Goal: Navigation & Orientation: Find specific page/section

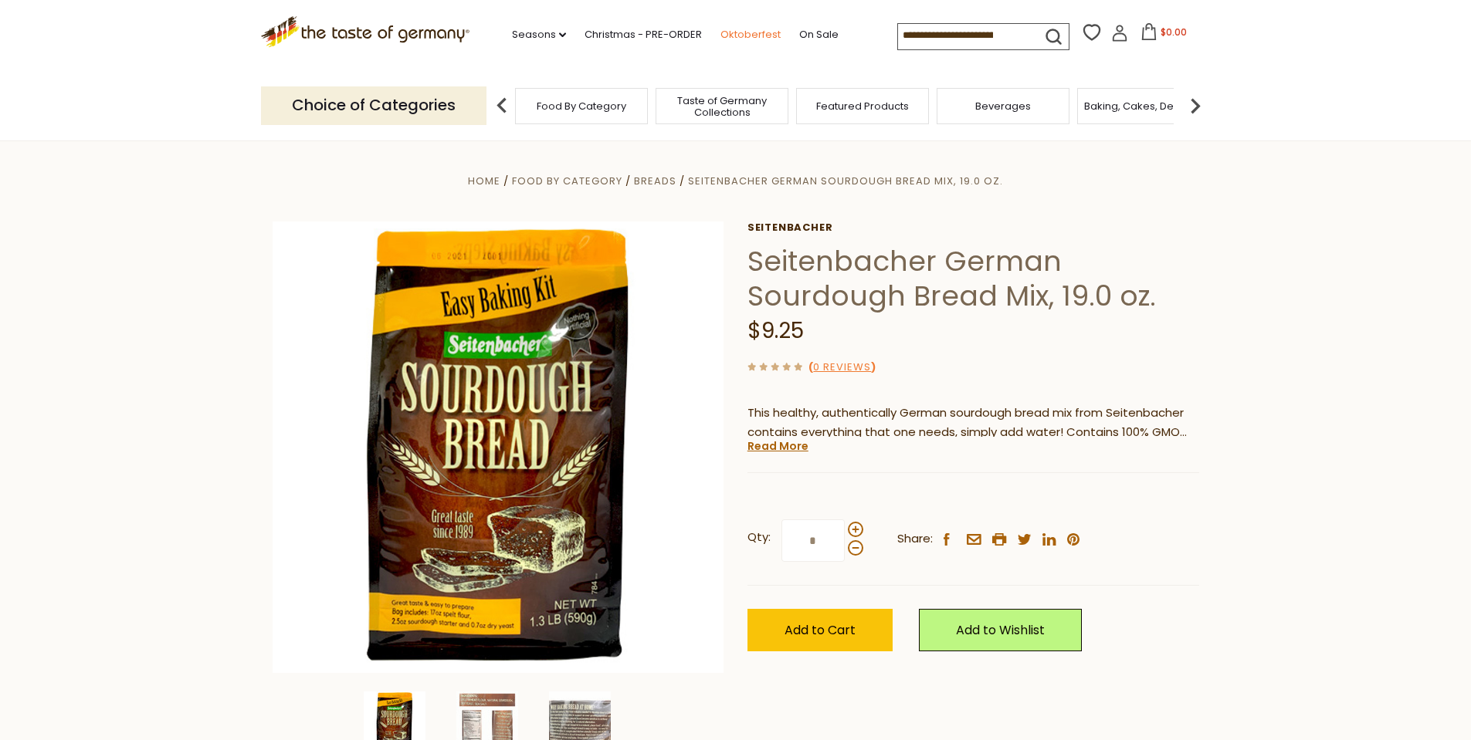
click at [745, 32] on link "Oktoberfest" at bounding box center [750, 34] width 60 height 17
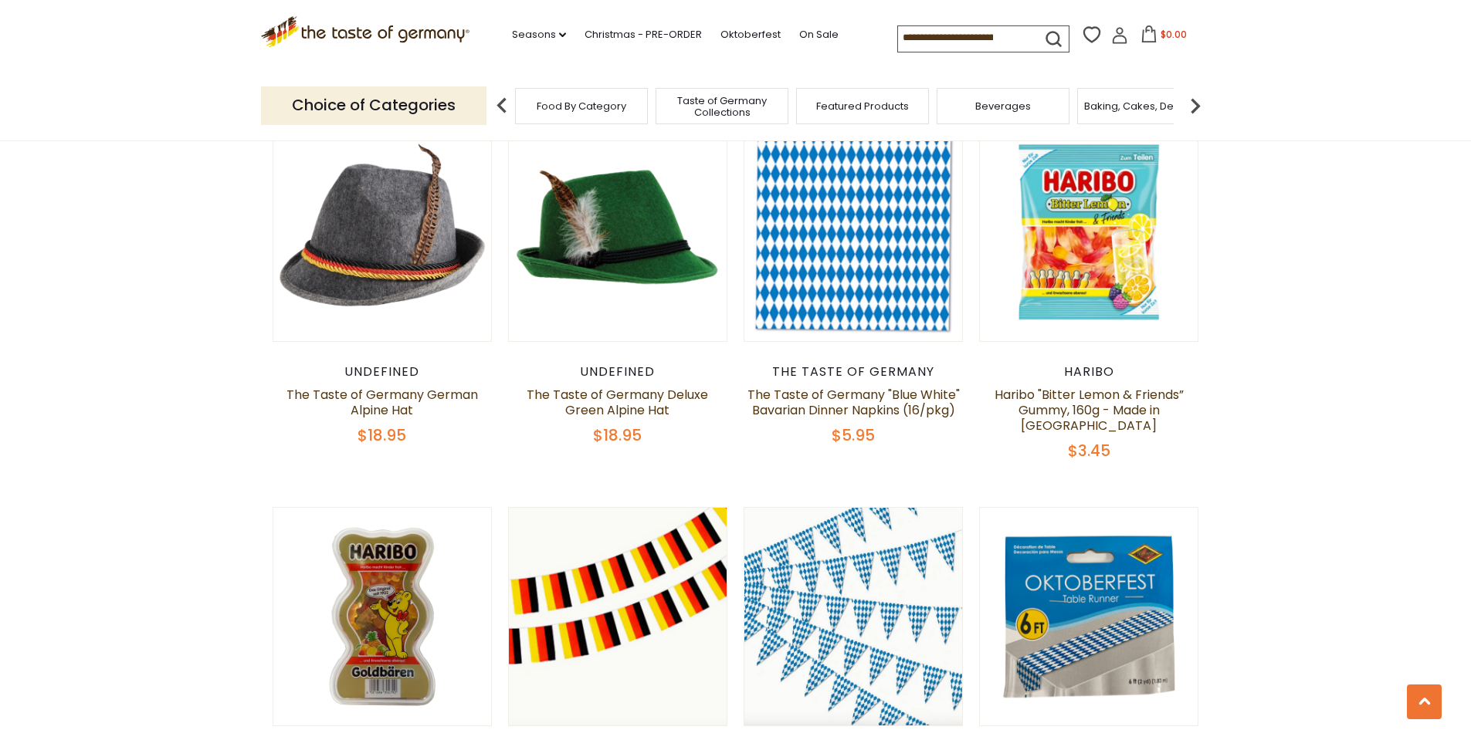
scroll to position [1158, 0]
